Goal: Task Accomplishment & Management: Use online tool/utility

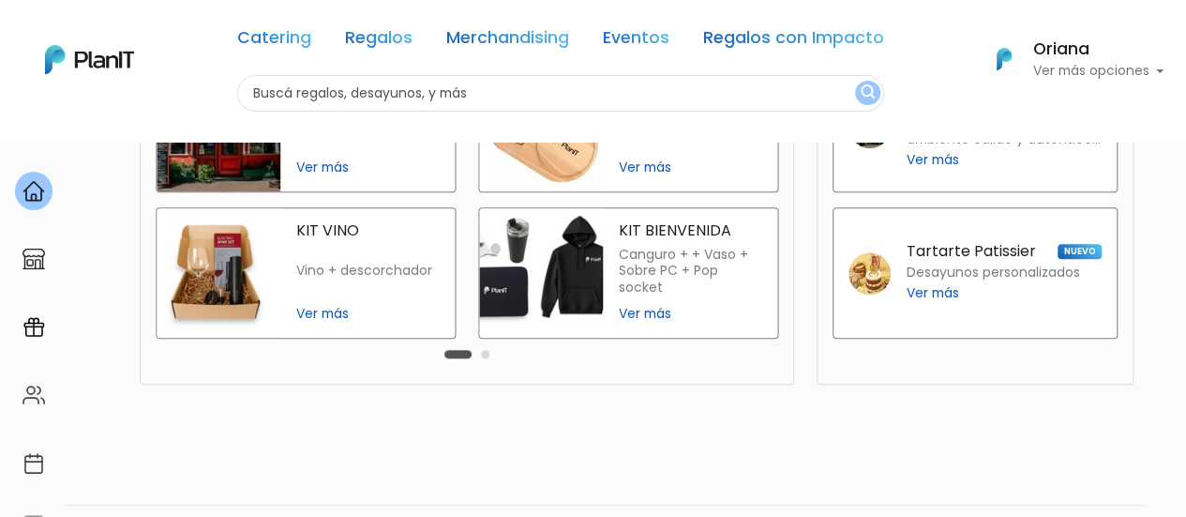
scroll to position [617, 0]
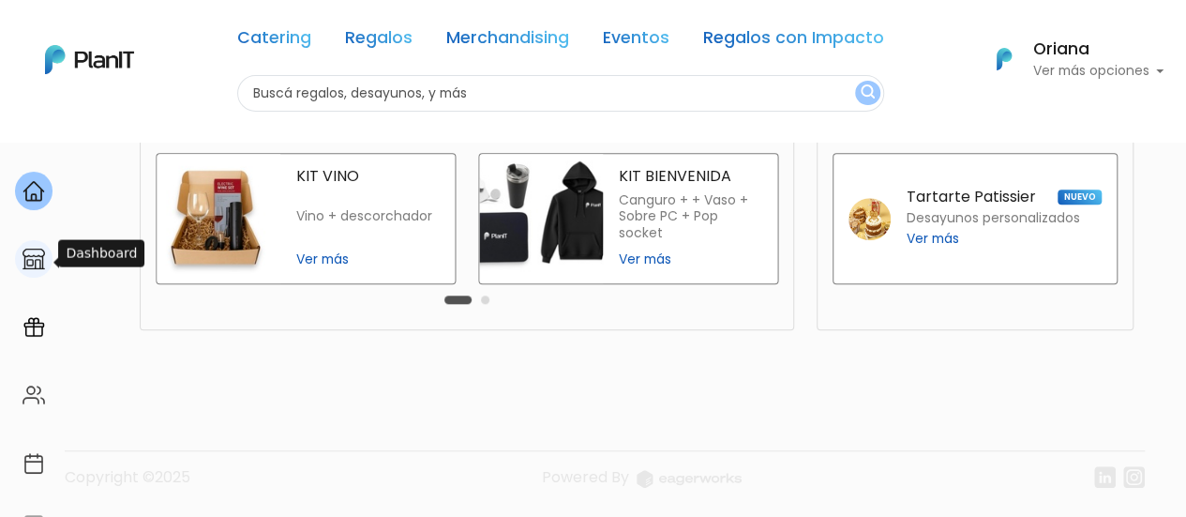
click at [35, 265] on img at bounding box center [34, 259] width 23 height 23
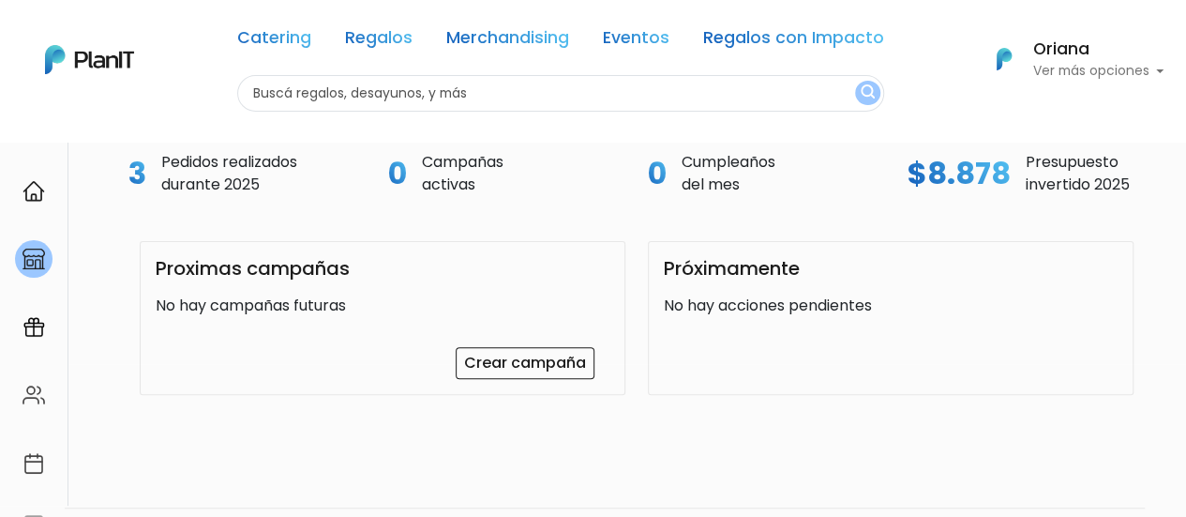
scroll to position [209, 0]
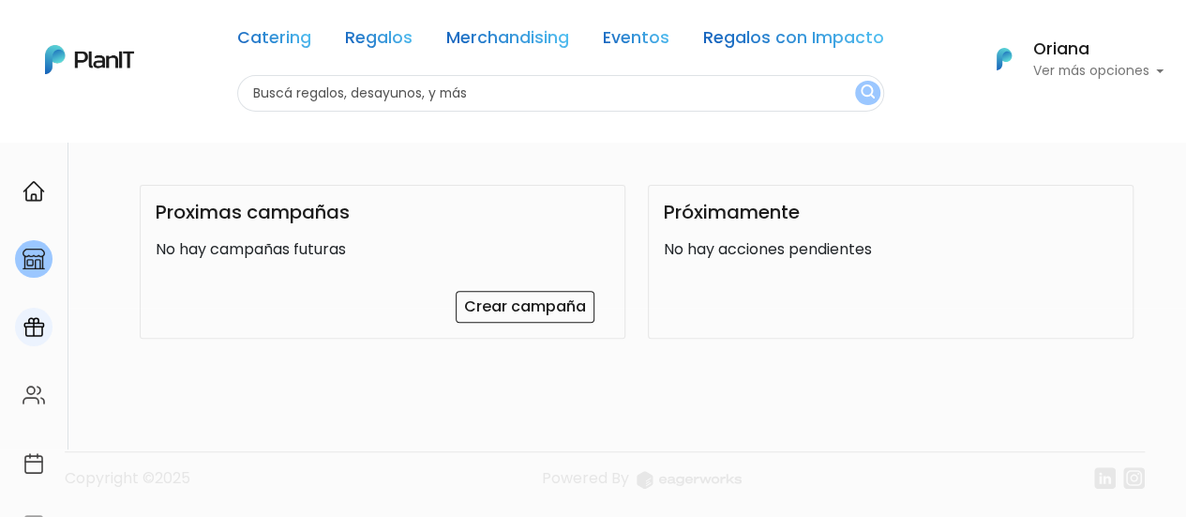
click at [53, 324] on link at bounding box center [34, 326] width 68 height 53
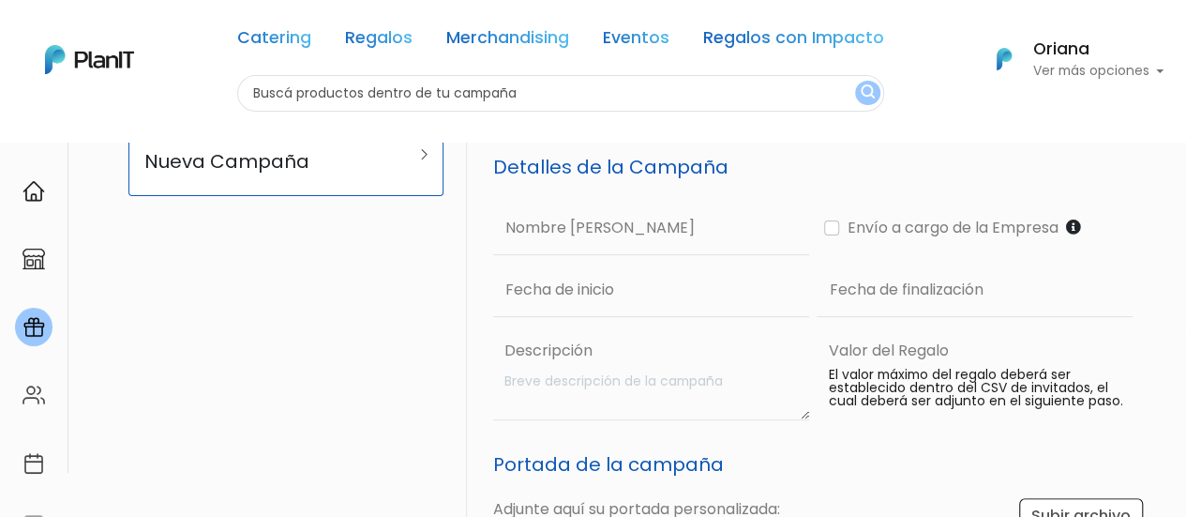
scroll to position [188, 0]
click at [411, 159] on link "Nueva Nueva Campaña" at bounding box center [285, 151] width 315 height 85
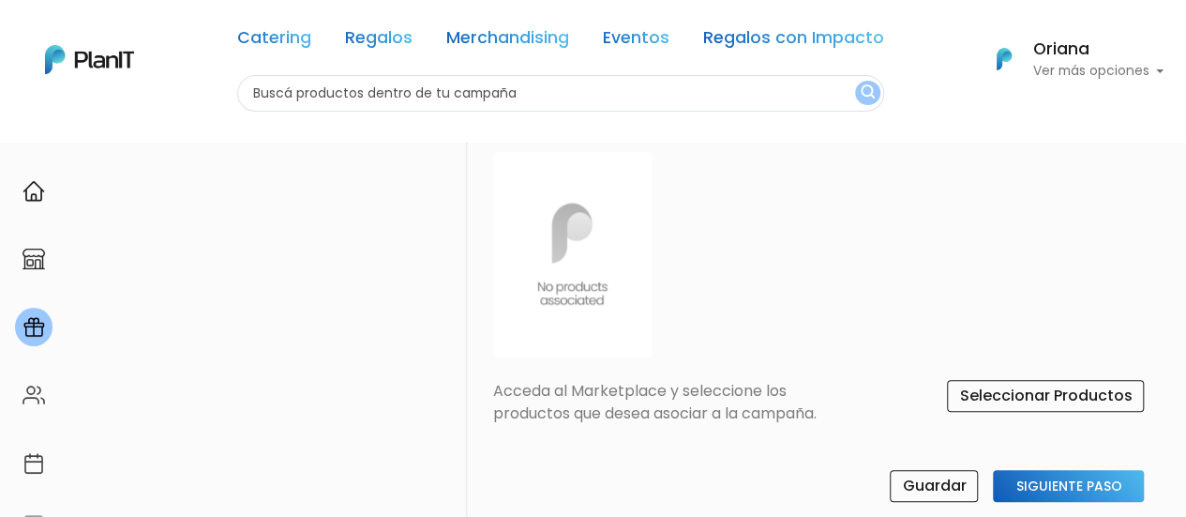
scroll to position [938, 0]
